Goal: Find specific page/section: Find specific page/section

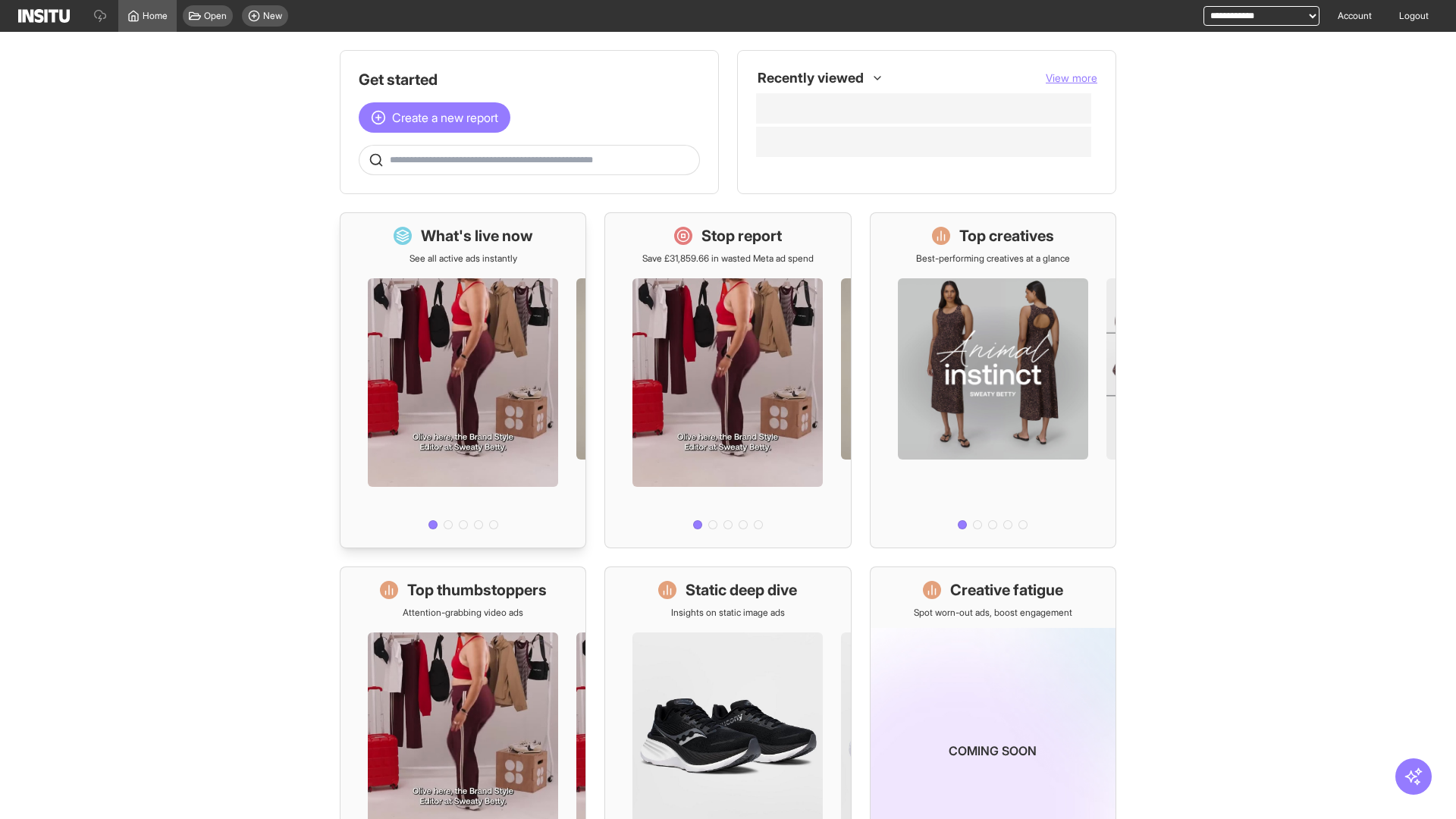
click at [463, 380] on div at bounding box center [462, 400] width 245 height 271
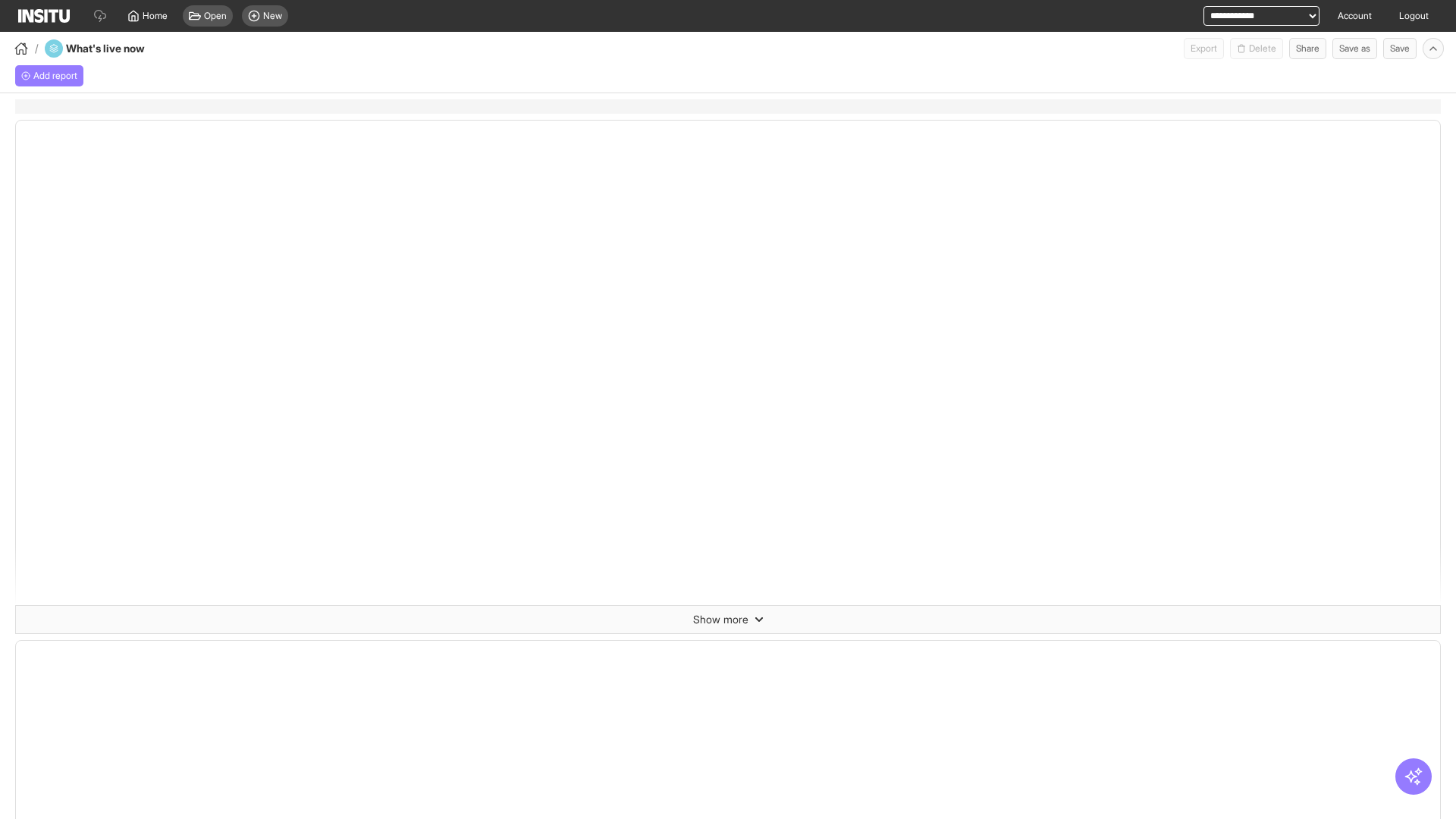
select select "**"
